Goal: Information Seeking & Learning: Learn about a topic

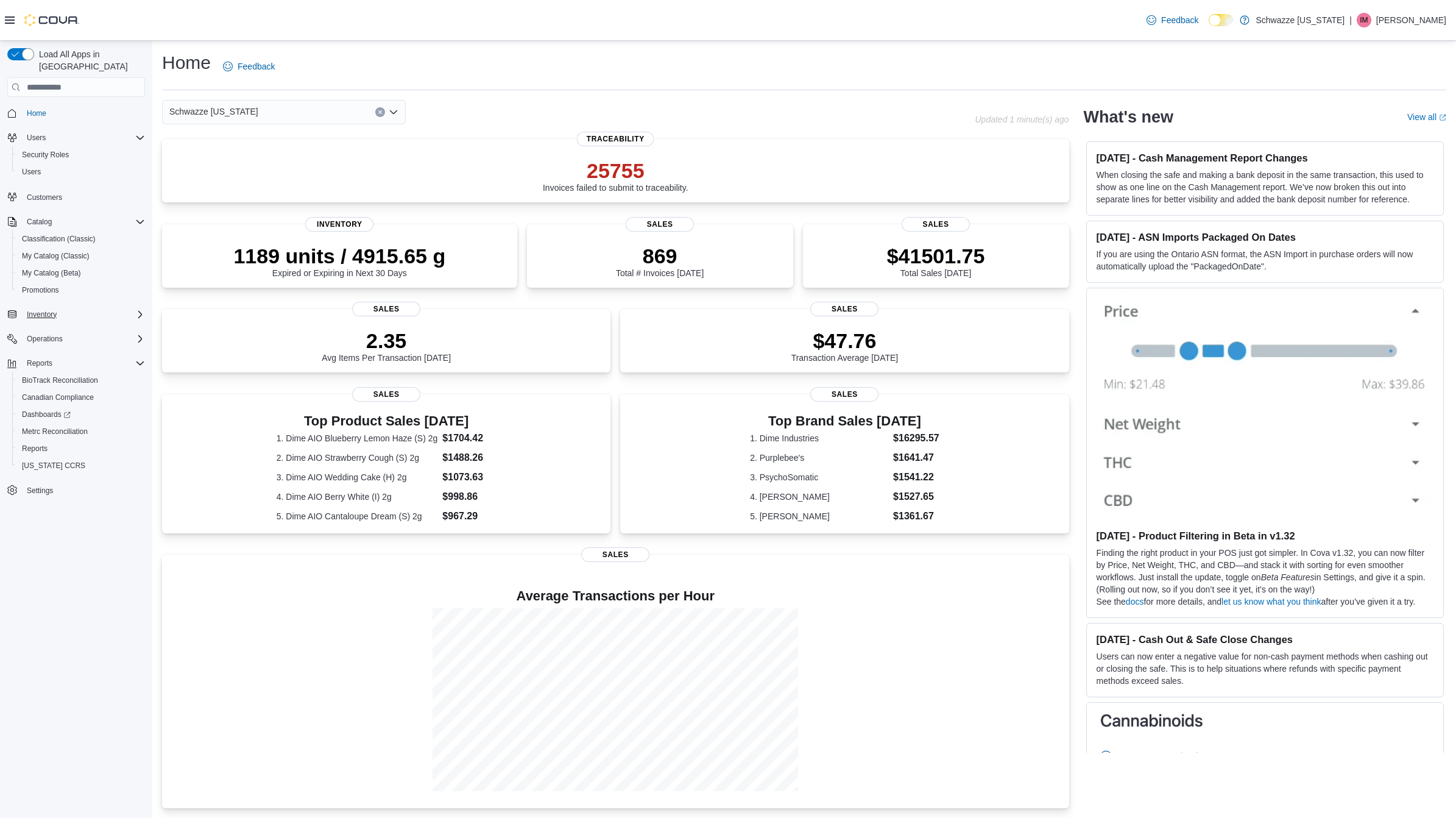
click at [95, 307] on div "Inventory" at bounding box center [83, 314] width 123 height 15
click at [68, 395] on span "Inventory Manager (Classic)" at bounding box center [68, 400] width 91 height 10
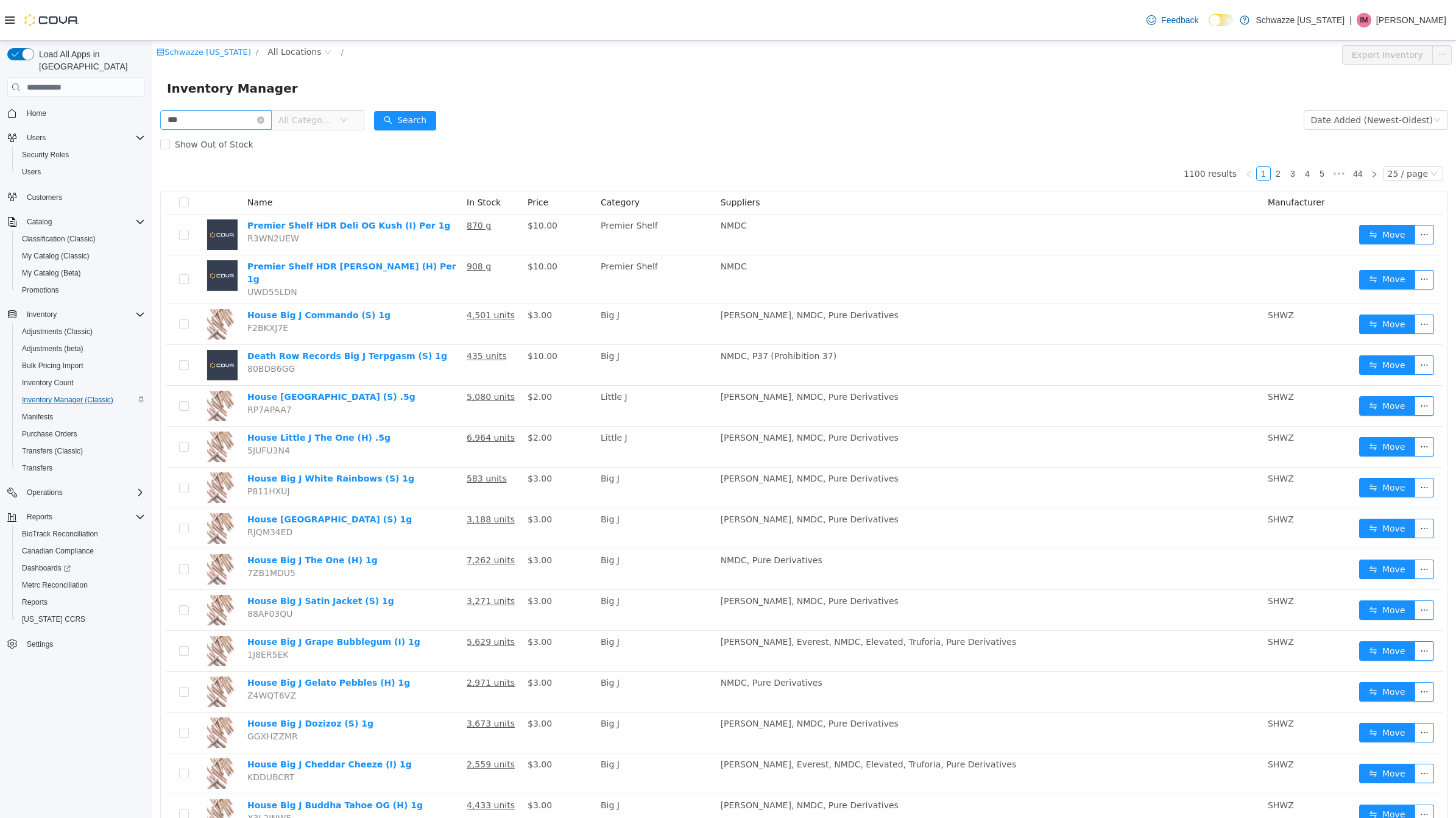
type input "***"
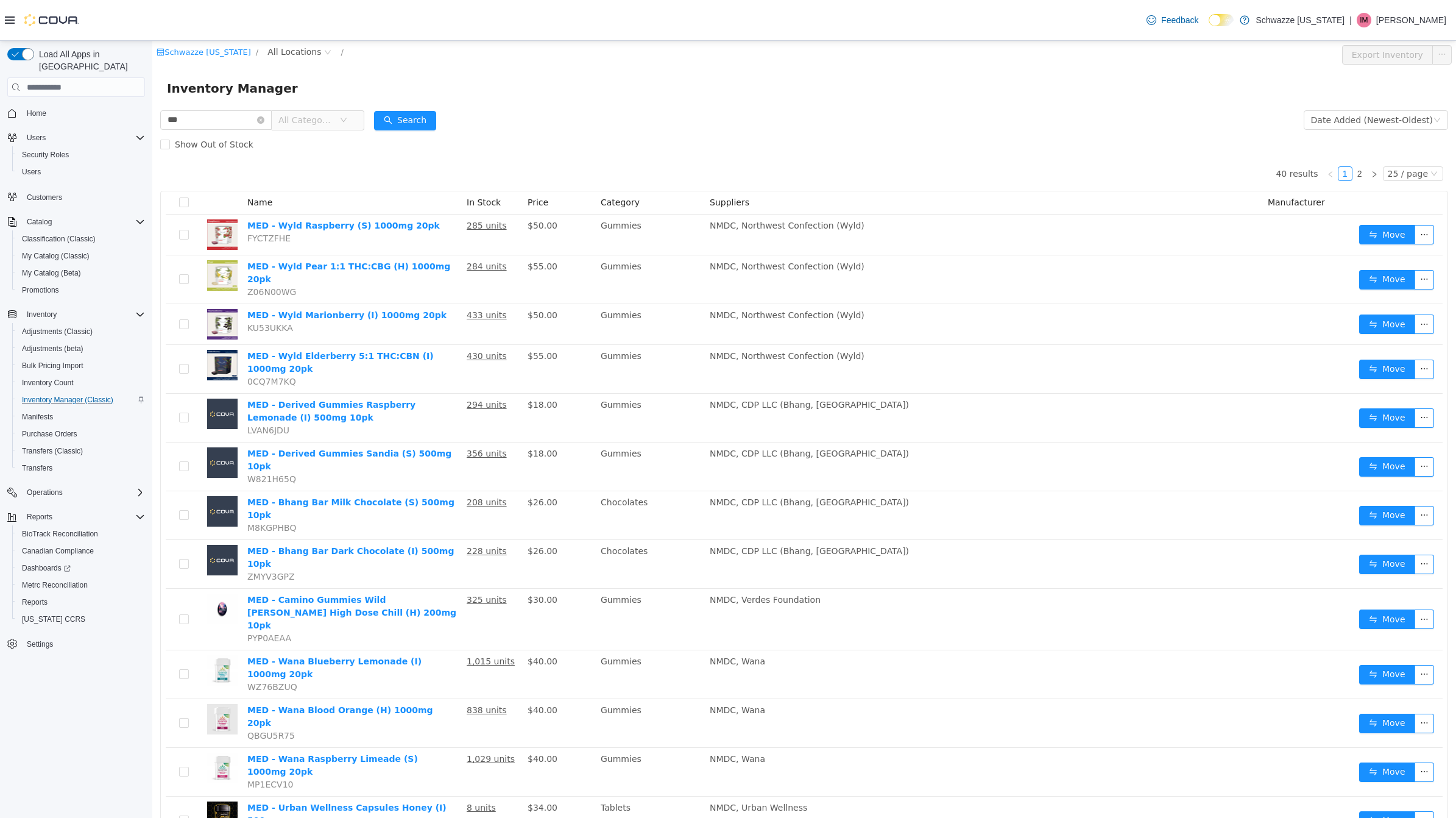
click at [686, 230] on td "Gummies" at bounding box center [651, 235] width 109 height 41
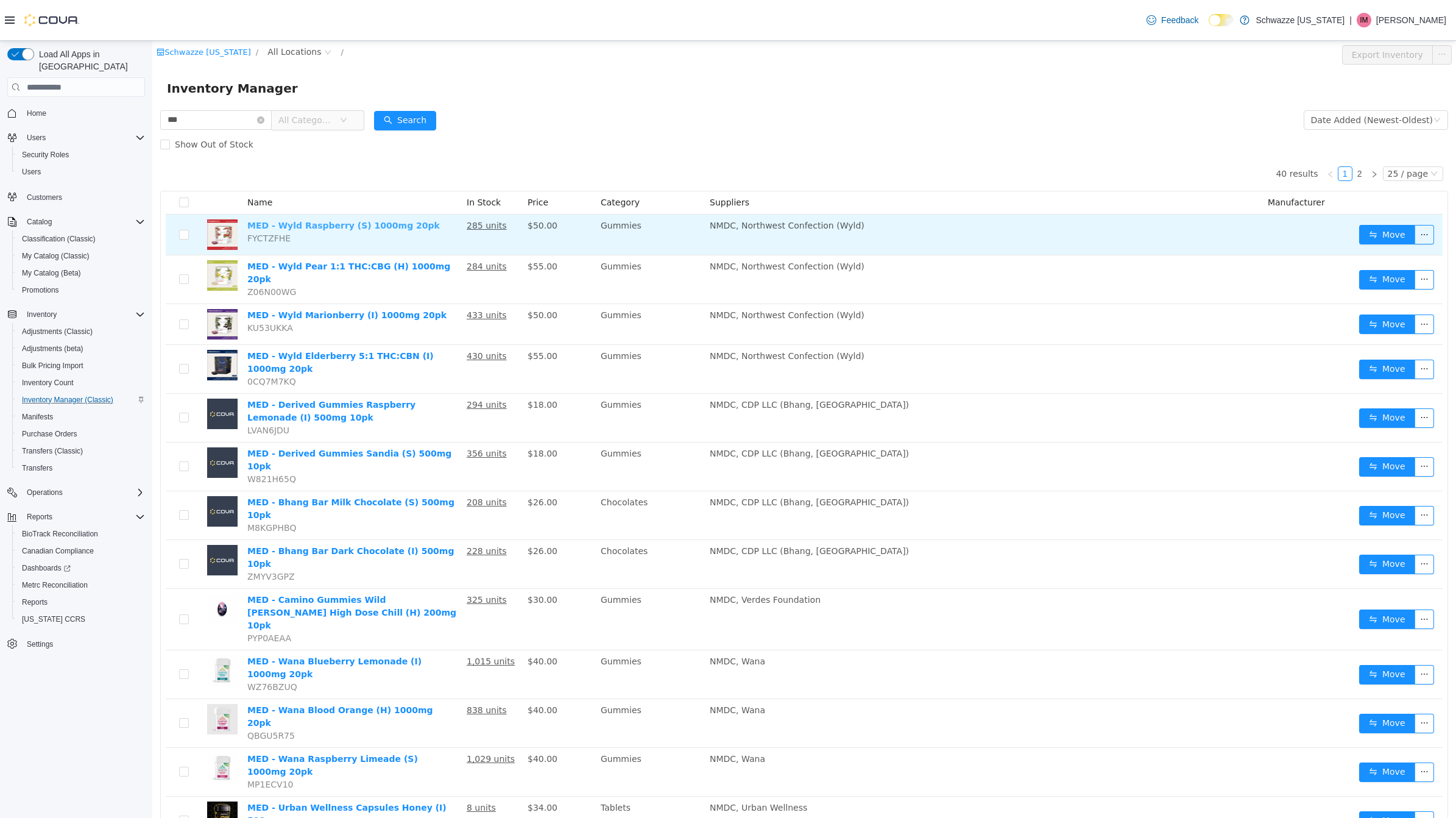
click at [323, 228] on link "MED - Wyld Raspberry (S) 1000mg 20pk" at bounding box center [344, 226] width 192 height 10
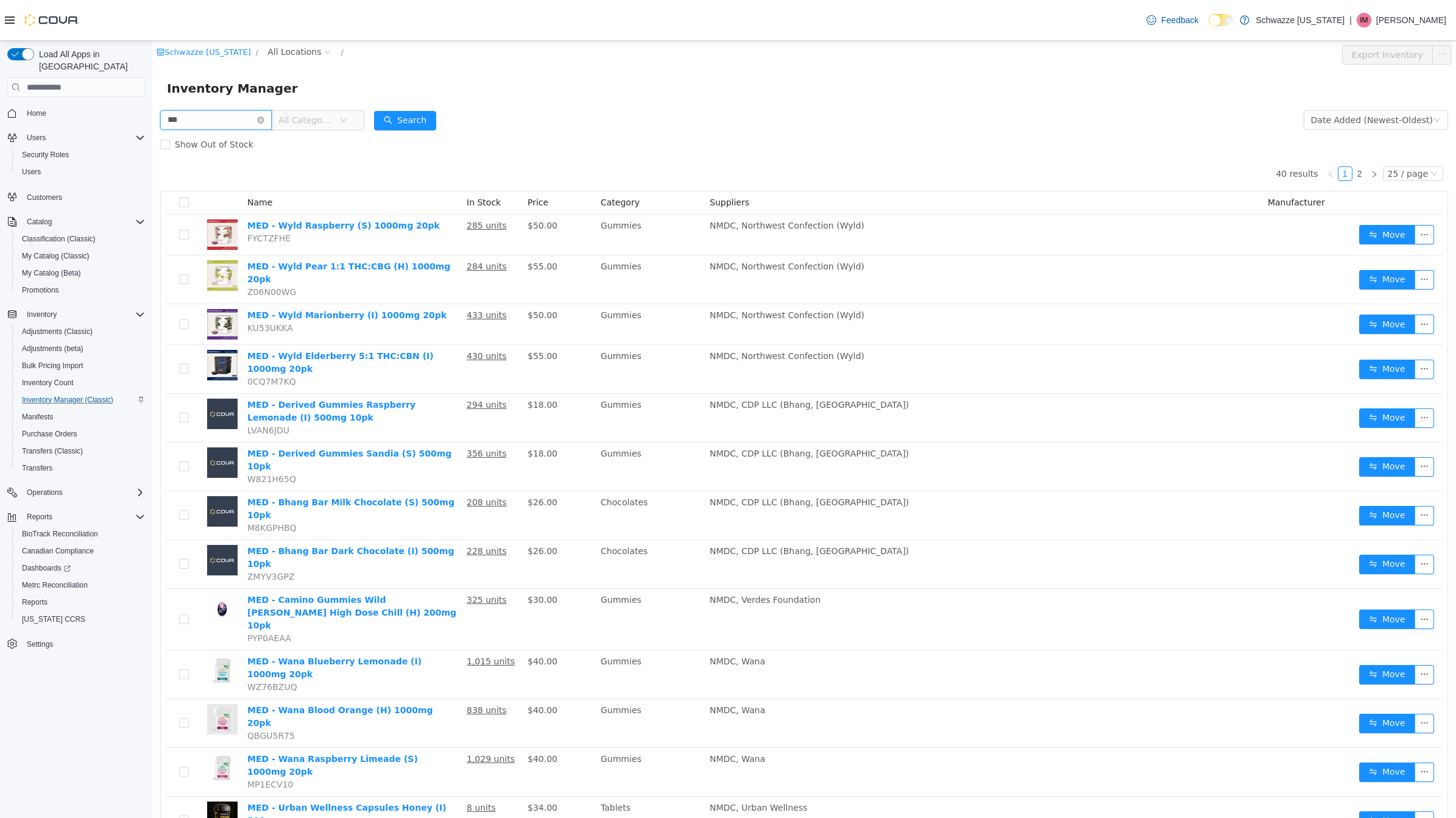
drag, startPoint x: 230, startPoint y: 123, endPoint x: 164, endPoint y: 108, distance: 67.7
click at [164, 108] on div "*** All Categories" at bounding box center [262, 120] width 204 height 24
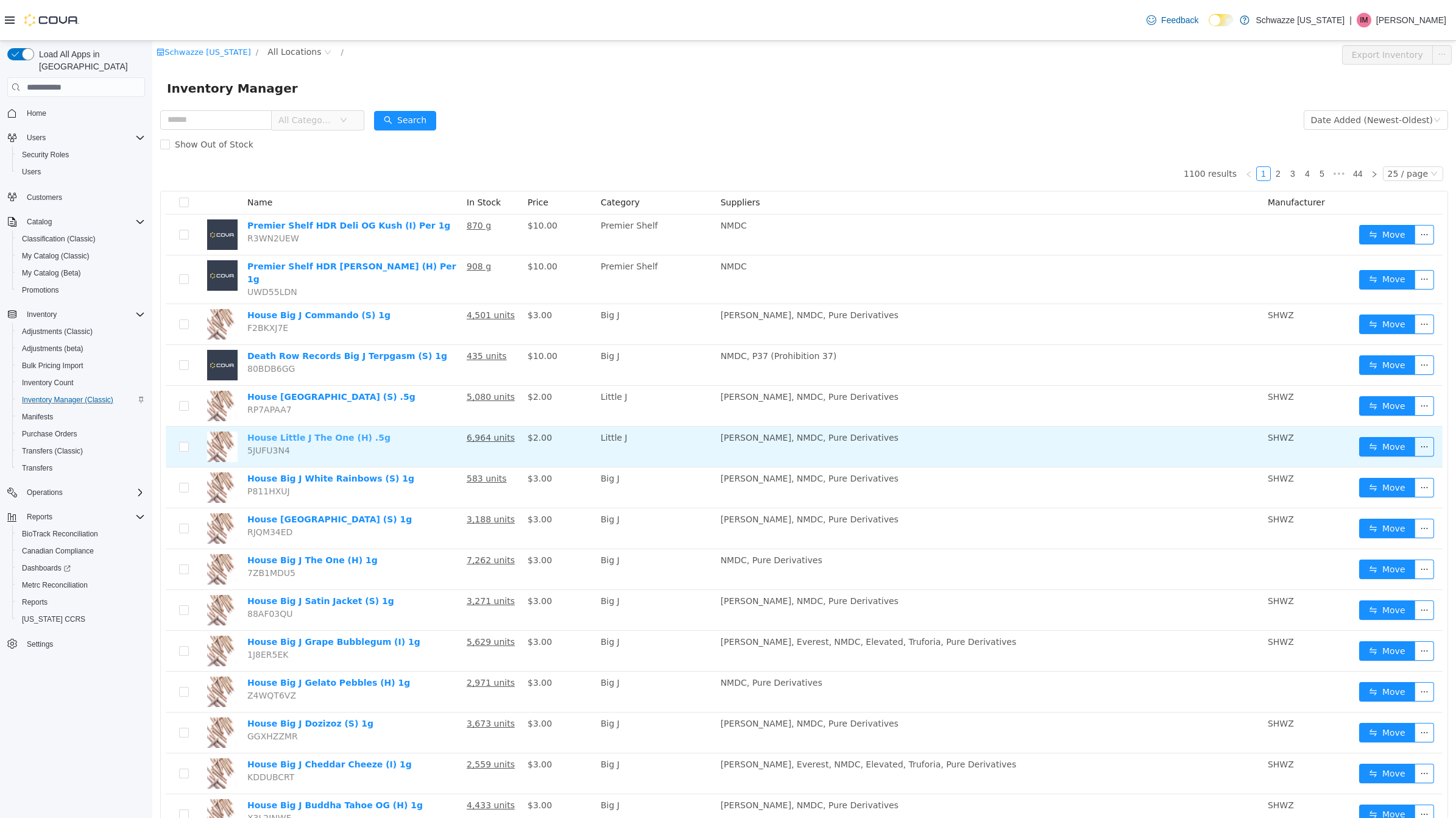
click at [352, 433] on link "House Little J The One (H) .5g" at bounding box center [319, 438] width 143 height 10
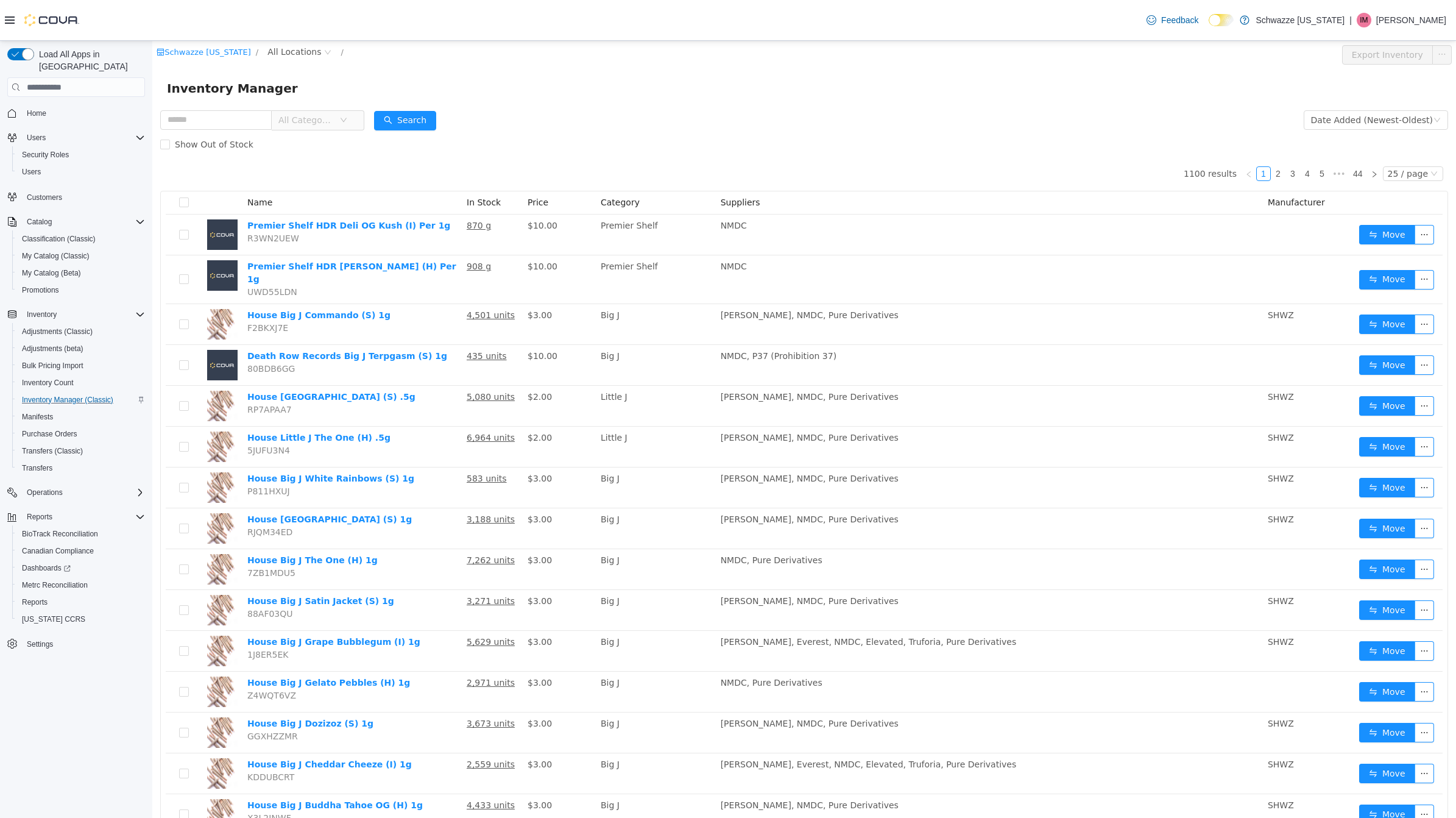
click at [1407, 23] on p "Ian Morrisey" at bounding box center [1411, 20] width 70 height 15
click at [1362, 120] on span "Sign Out" at bounding box center [1368, 125] width 33 height 12
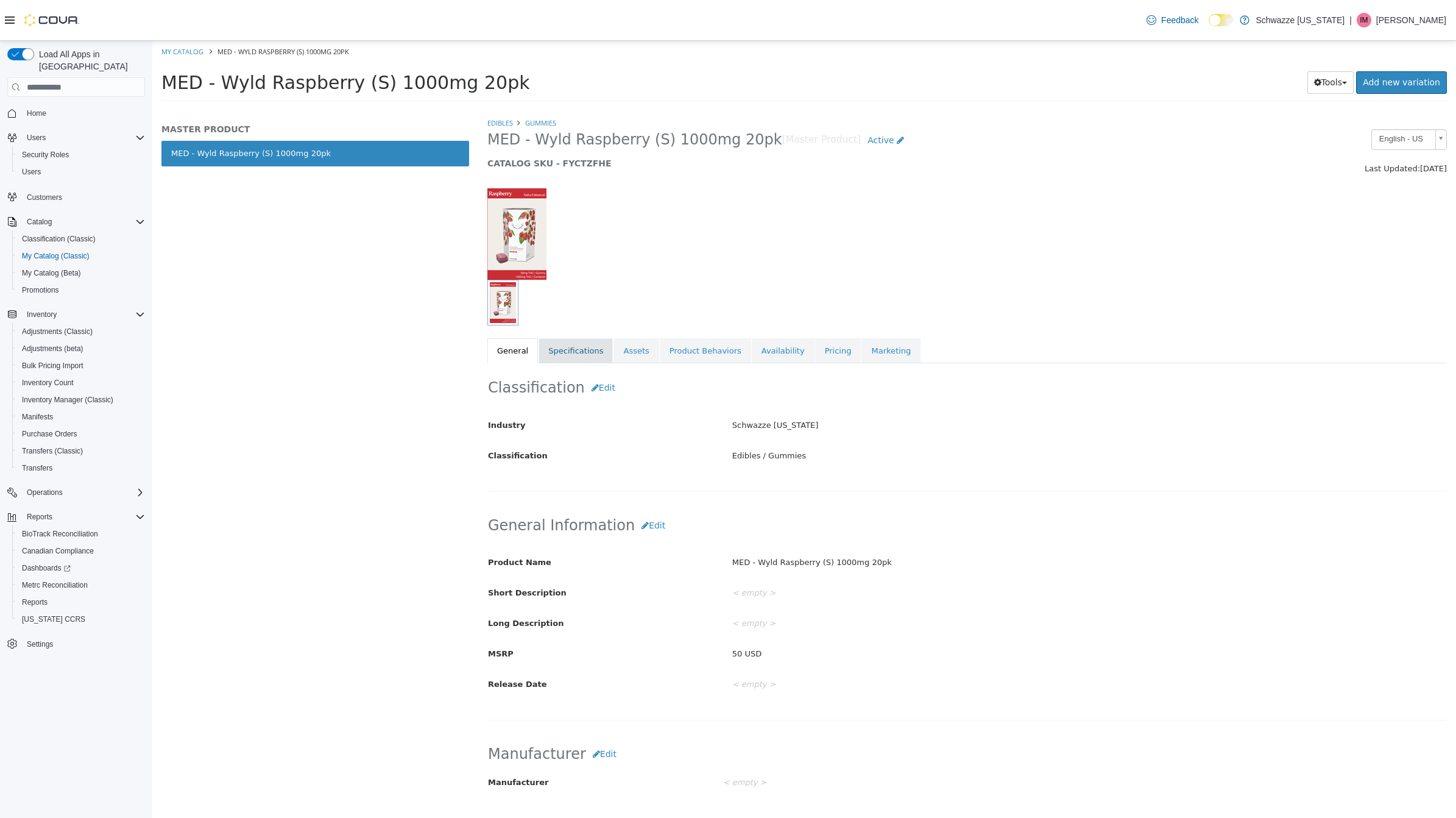
click at [575, 356] on link "Specifications" at bounding box center [575, 350] width 74 height 25
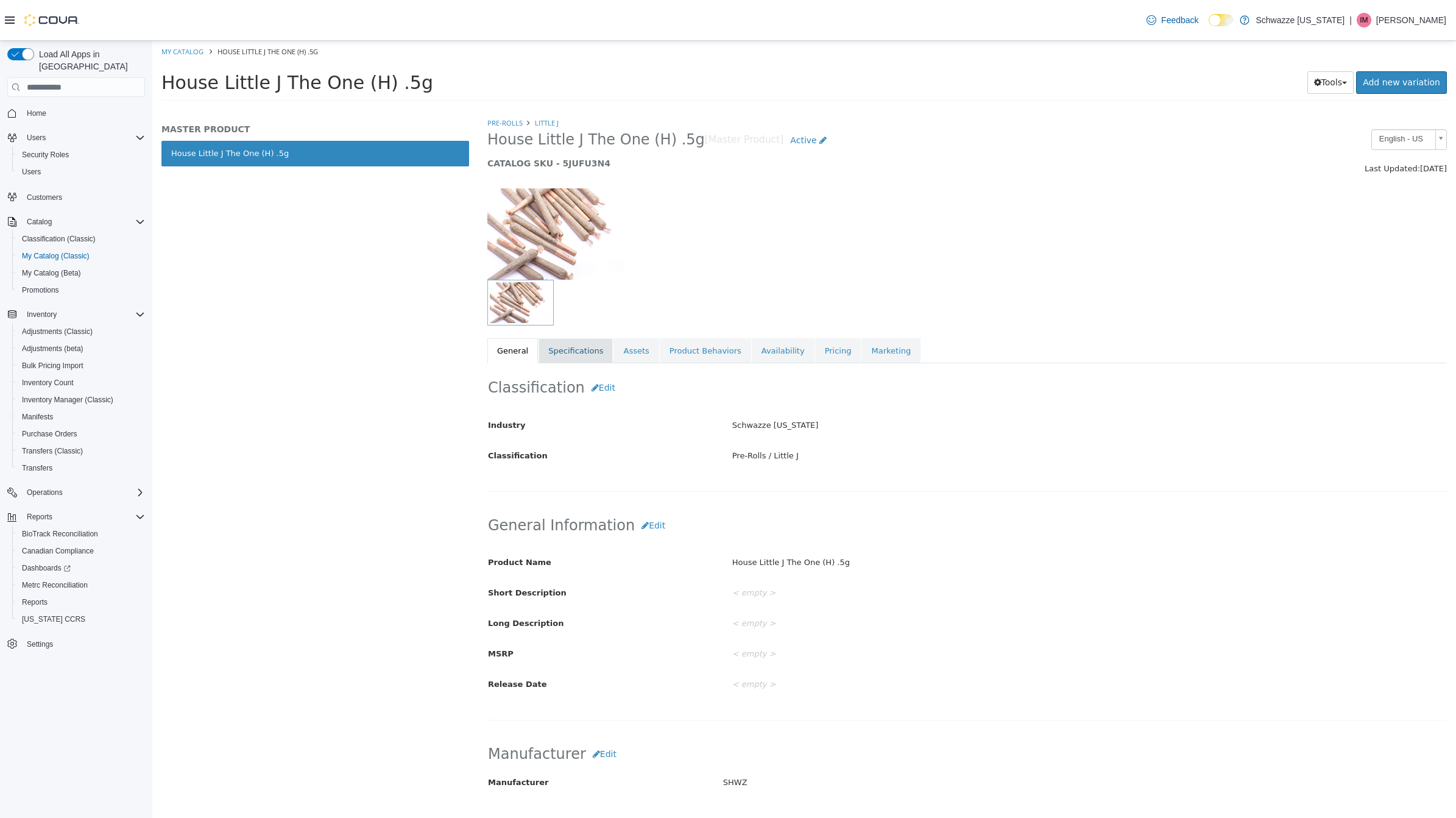
click at [563, 354] on link "Specifications" at bounding box center [575, 350] width 74 height 25
